Goal: Task Accomplishment & Management: Manage account settings

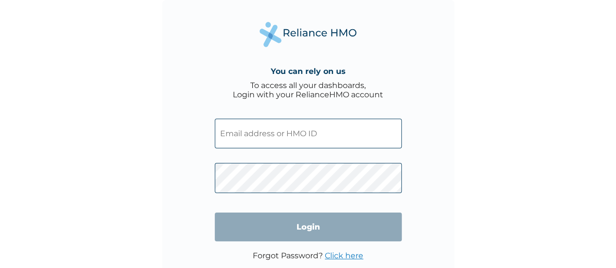
type input "[EMAIL_ADDRESS][DOMAIN_NAME]"
click at [347, 258] on link "Click here" at bounding box center [344, 255] width 38 height 9
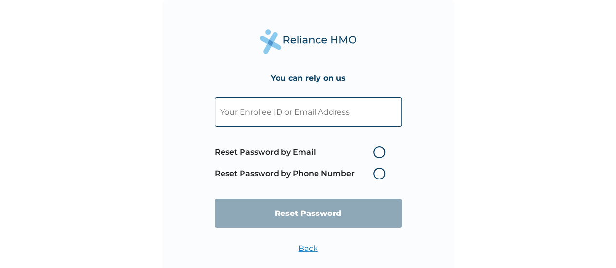
click at [291, 116] on input "text" at bounding box center [308, 112] width 187 height 30
paste input "[EMAIL_ADDRESS][DOMAIN_NAME]"
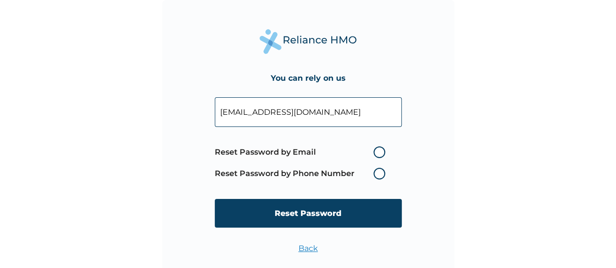
type input "[EMAIL_ADDRESS][DOMAIN_NAME]"
click at [380, 152] on label "Reset Password by Email" at bounding box center [302, 153] width 175 height 12
click at [376, 152] on input "Reset Password by Email" at bounding box center [368, 153] width 16 height 16
radio input "true"
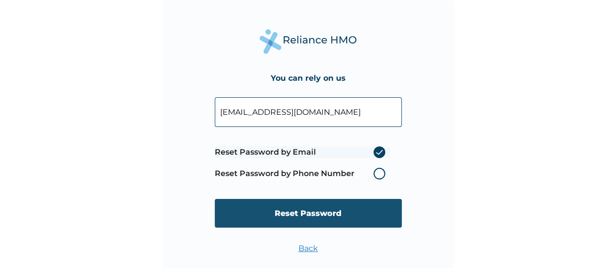
click at [343, 210] on input "Reset Password" at bounding box center [308, 213] width 187 height 29
